Goal: Information Seeking & Learning: Learn about a topic

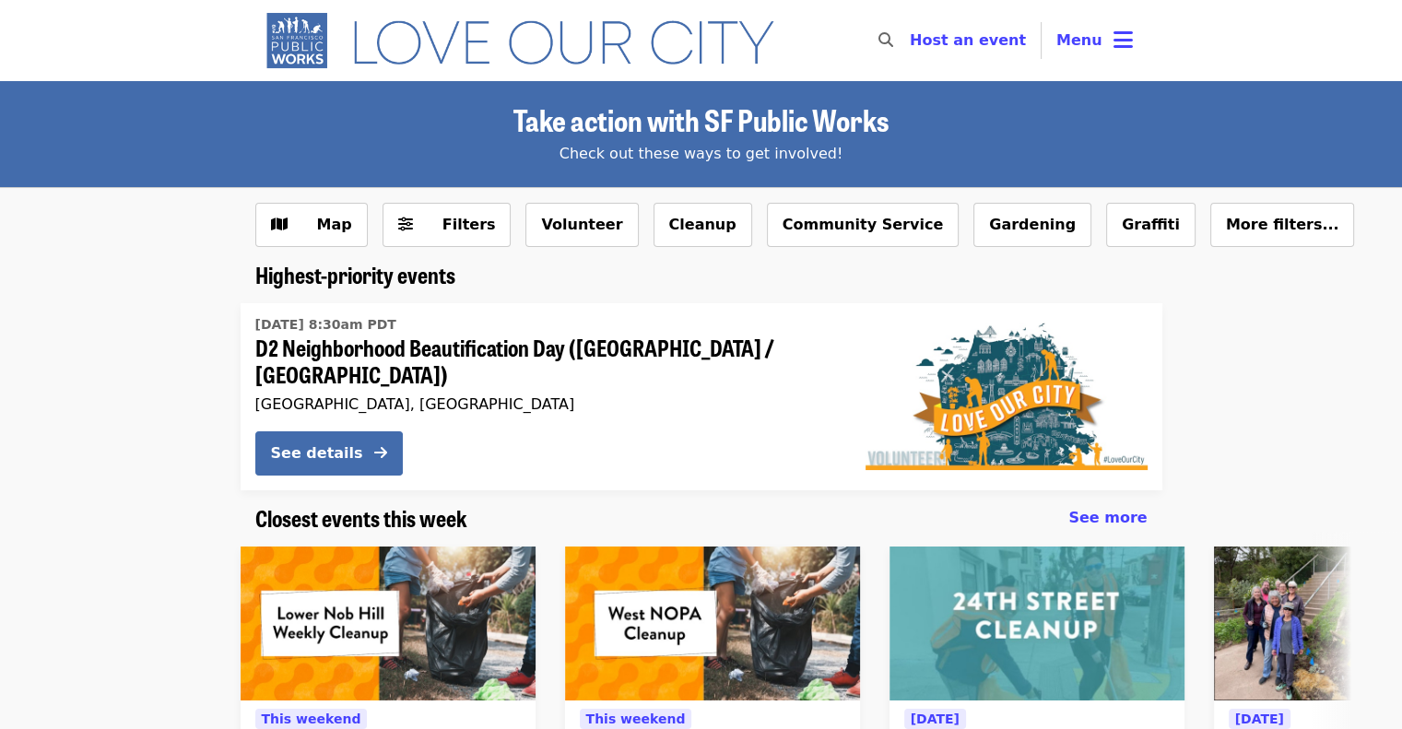
click at [563, 58] on img "Main navigation" at bounding box center [528, 40] width 546 height 59
click at [413, 357] on span "D2 Neighborhood Beautification Day ([GEOGRAPHIC_DATA] / [GEOGRAPHIC_DATA])" at bounding box center [545, 361] width 581 height 53
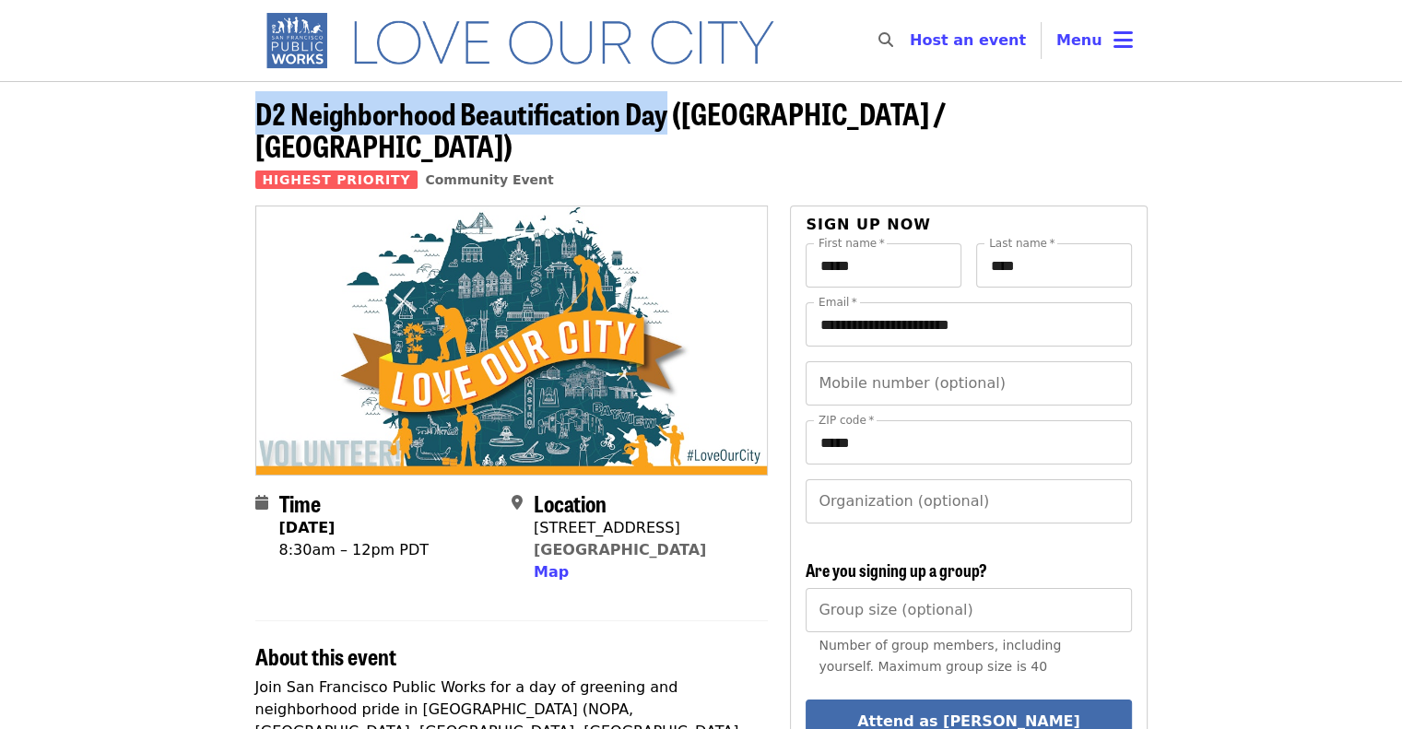
drag, startPoint x: 252, startPoint y: 112, endPoint x: 663, endPoint y: 124, distance: 411.2
click at [663, 124] on div "D2 Neighborhood Beautification Day ([GEOGRAPHIC_DATA] / [GEOGRAPHIC_DATA]) High…" at bounding box center [702, 151] width 922 height 109
copy span "D2 Neighborhood Beautification Day"
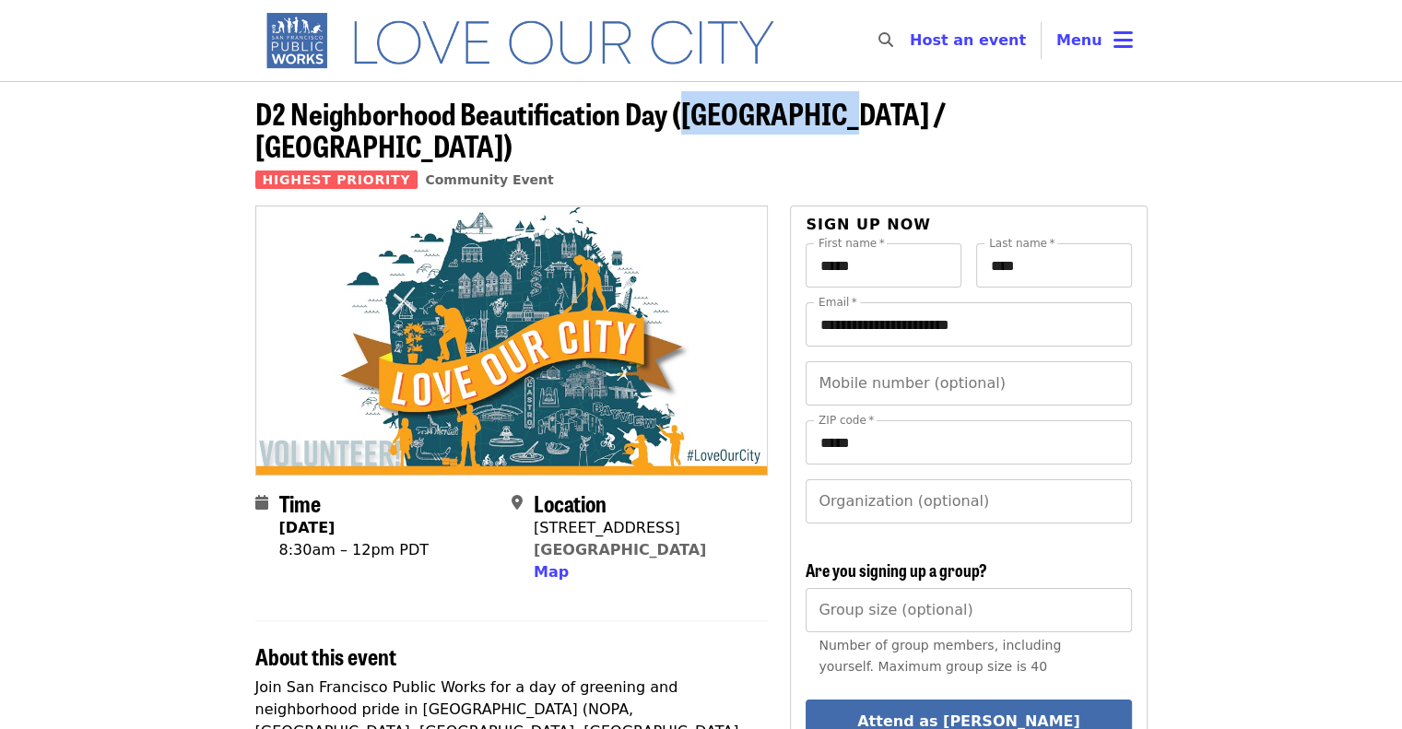
drag, startPoint x: 686, startPoint y: 118, endPoint x: 813, endPoint y: 122, distance: 127.2
click at [813, 122] on span "D2 Neighborhood Beautification Day ([GEOGRAPHIC_DATA] / [GEOGRAPHIC_DATA])" at bounding box center [600, 129] width 690 height 76
copy span "[GEOGRAPHIC_DATA]"
drag, startPoint x: 660, startPoint y: 492, endPoint x: 536, endPoint y: 499, distance: 123.7
click at [536, 517] on div "[STREET_ADDRESS]" at bounding box center [620, 528] width 172 height 22
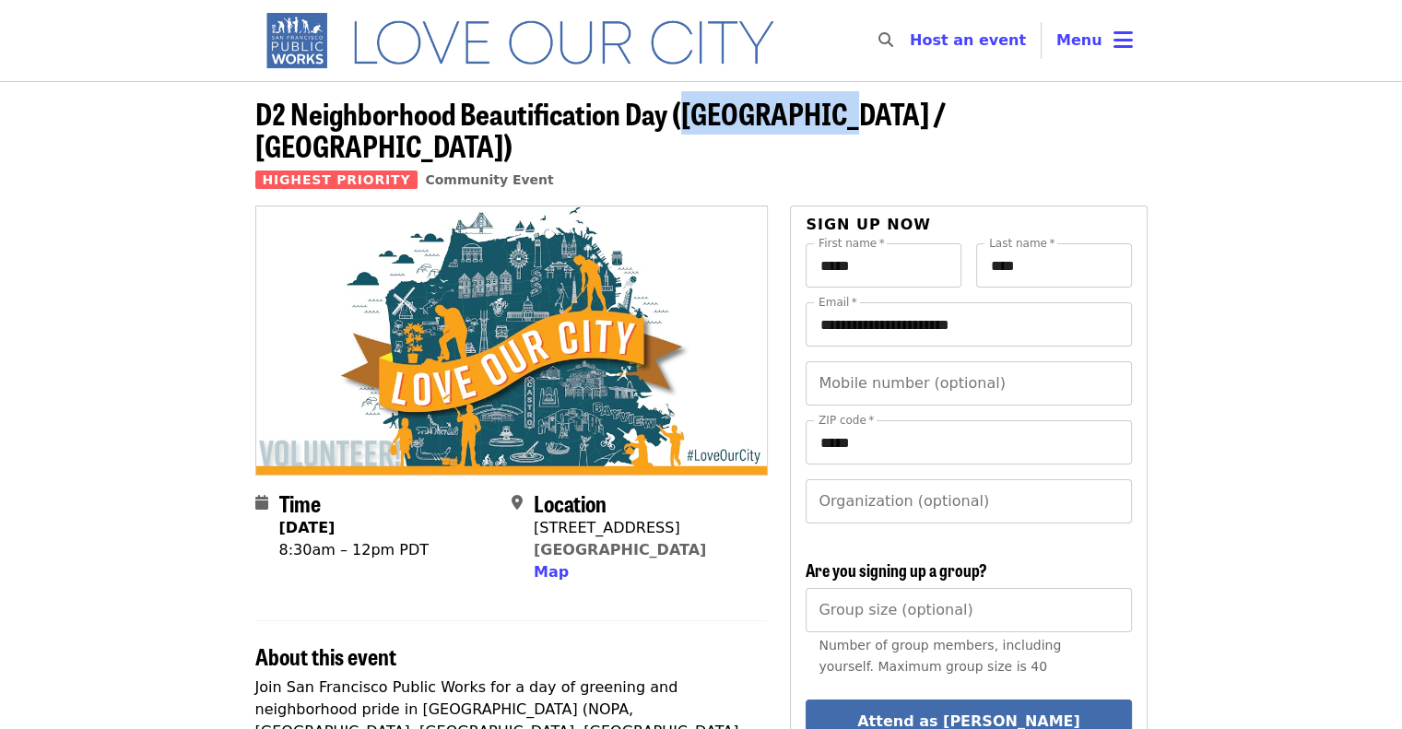
copy div "[STREET_ADDRESS]"
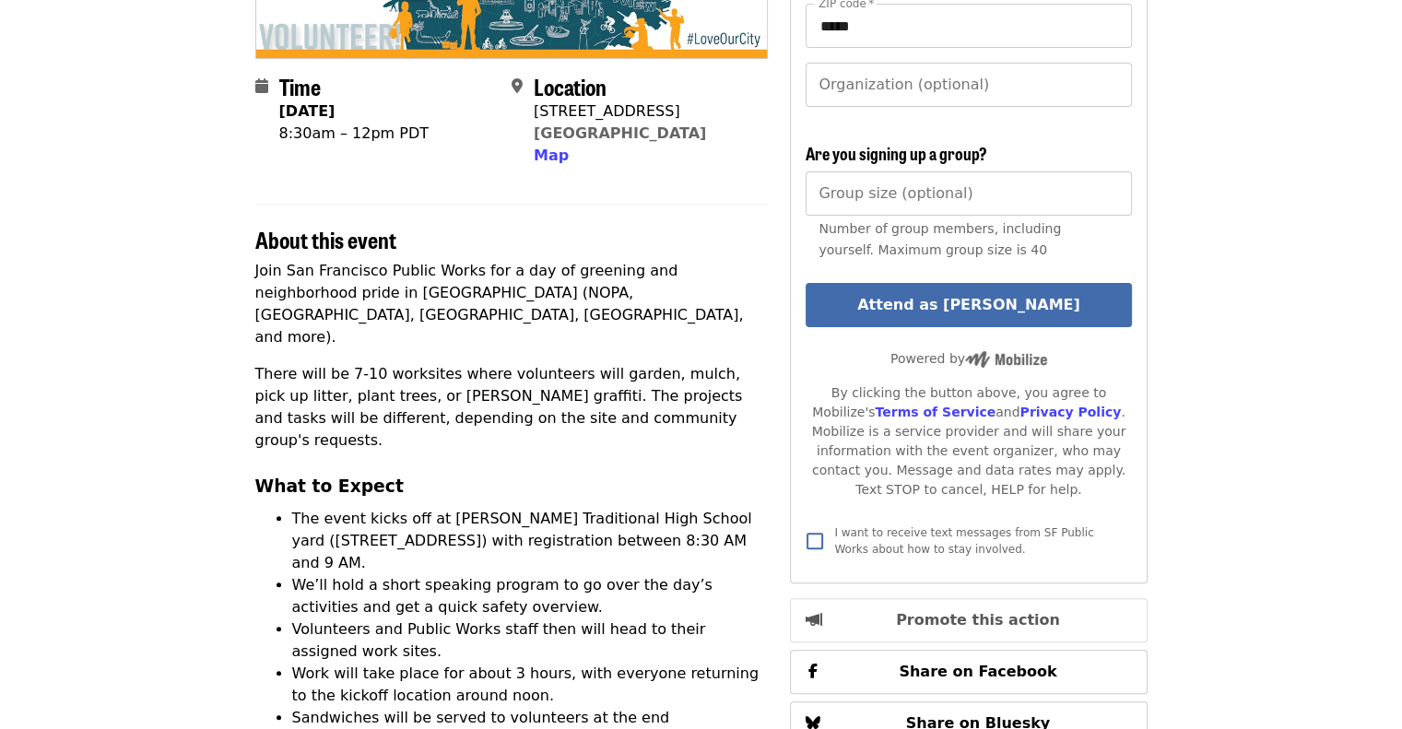
scroll to position [369, 0]
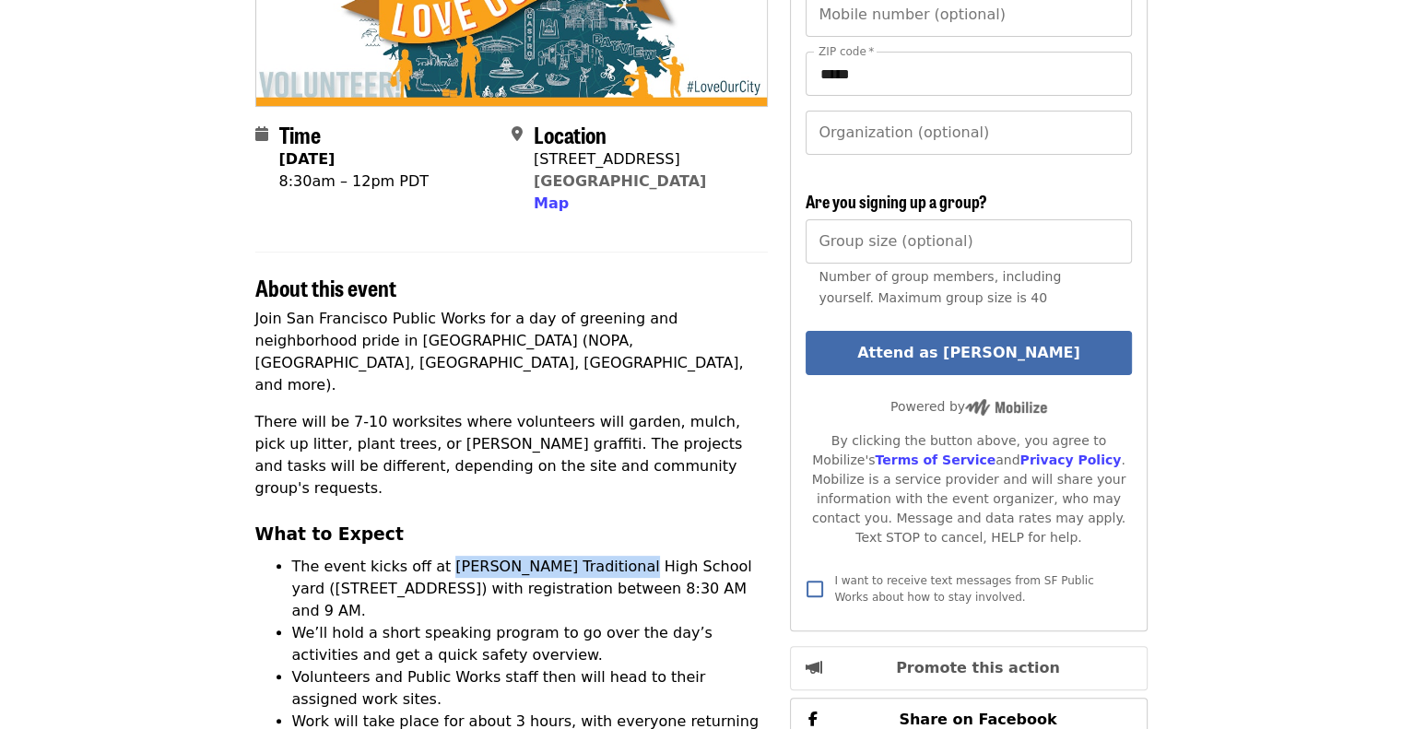
drag, startPoint x: 435, startPoint y: 470, endPoint x: 601, endPoint y: 476, distance: 166.0
click at [601, 556] on li "The event kicks off at [PERSON_NAME] Traditional High School yard ([STREET_ADDR…" at bounding box center [530, 589] width 476 height 66
click at [516, 556] on li "The event kicks off at [PERSON_NAME] Traditional High School yard ([STREET_ADDR…" at bounding box center [530, 589] width 476 height 66
click at [435, 556] on li "The event kicks off at [PERSON_NAME] Traditional High School yard ([STREET_ADDR…" at bounding box center [530, 589] width 476 height 66
drag, startPoint x: 475, startPoint y: 466, endPoint x: 384, endPoint y: 489, distance: 93.2
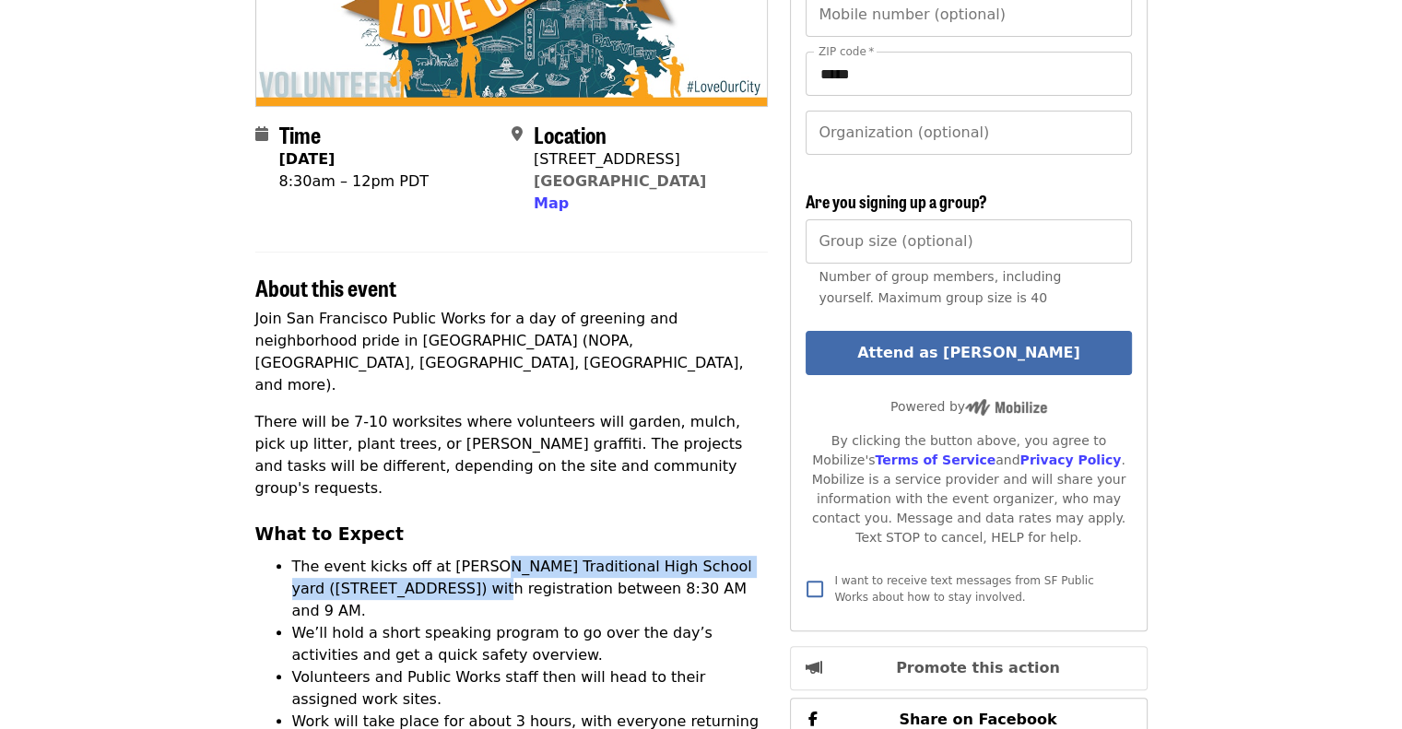
click at [384, 556] on li "The event kicks off at [PERSON_NAME] Traditional High School yard ([STREET_ADDR…" at bounding box center [530, 589] width 476 height 66
copy li "[PERSON_NAME] Traditional High School yard ([STREET_ADDRESS])"
